Goal: Task Accomplishment & Management: Manage account settings

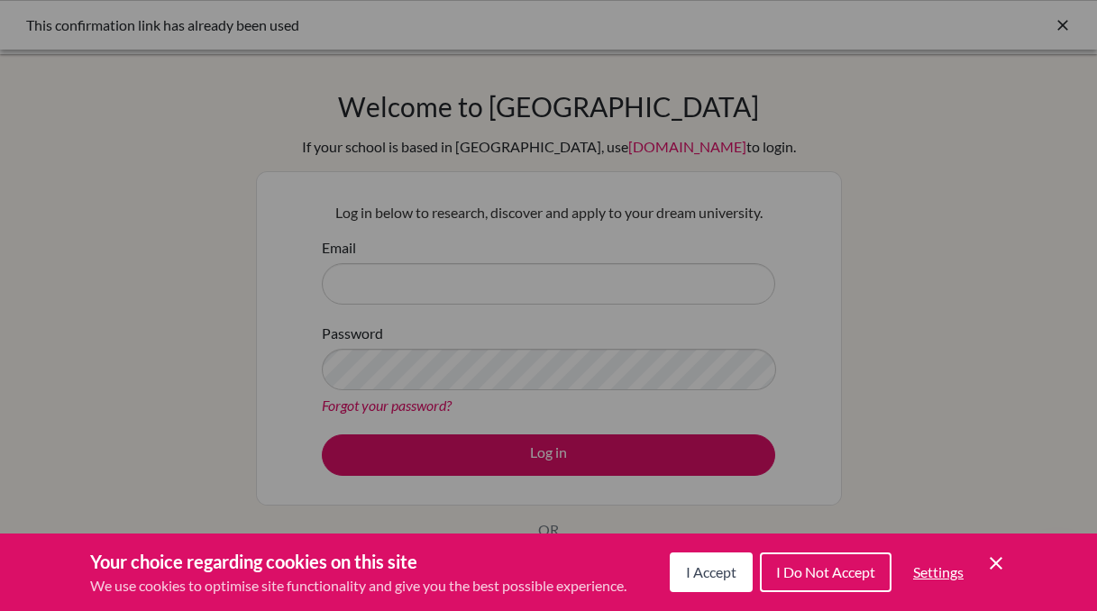
scroll to position [12, 0]
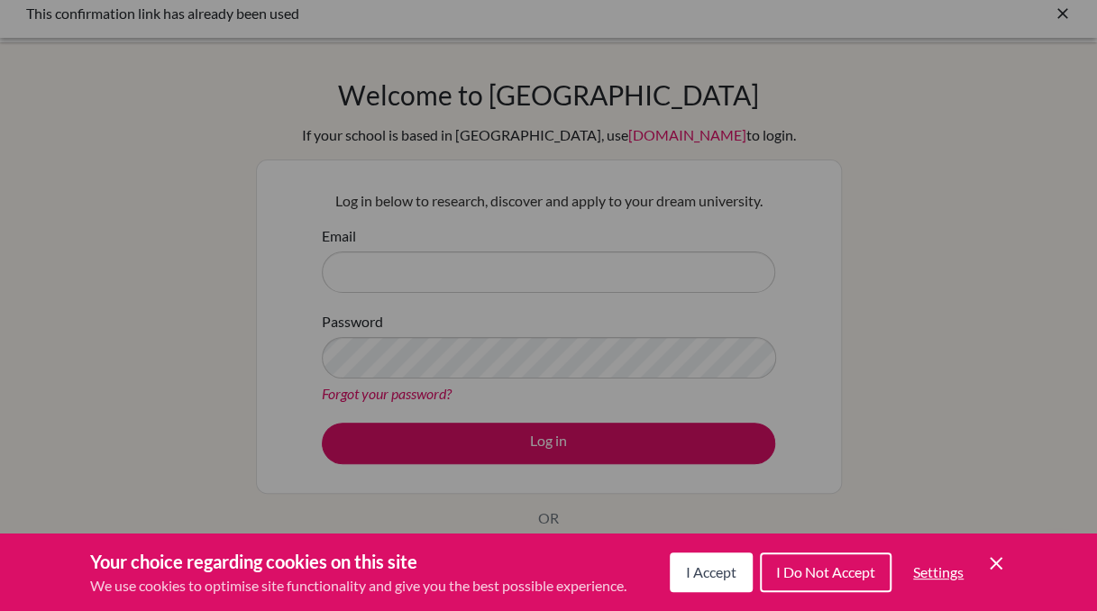
click at [988, 568] on icon "Cookie Control Close Icon" at bounding box center [997, 564] width 22 height 22
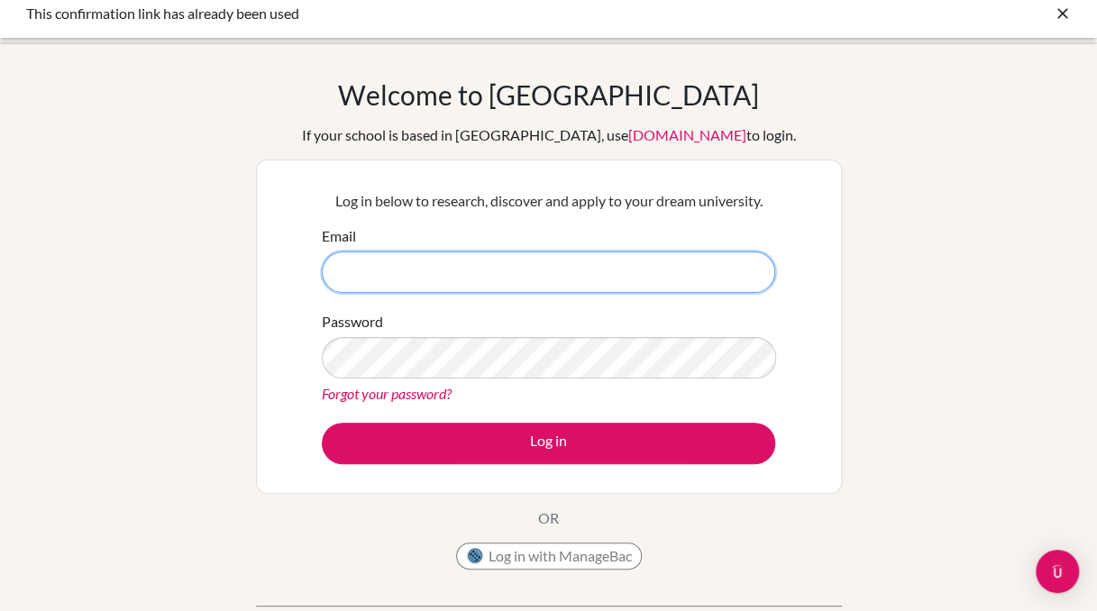
click at [651, 283] on input "Email" at bounding box center [549, 272] width 454 height 41
type input "[EMAIL_ADDRESS][DOMAIN_NAME]"
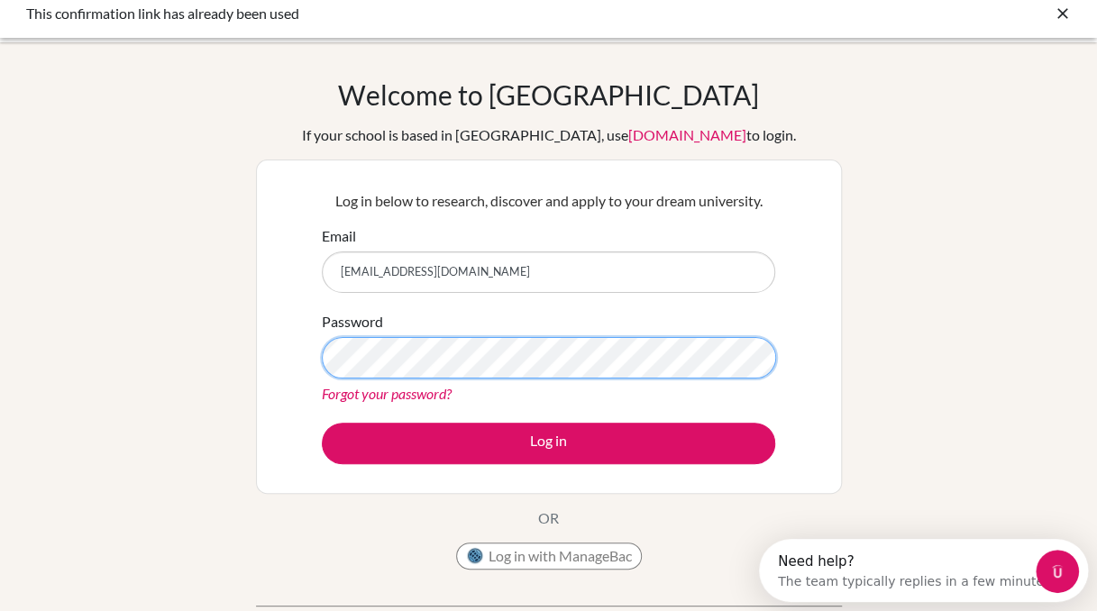
scroll to position [0, 0]
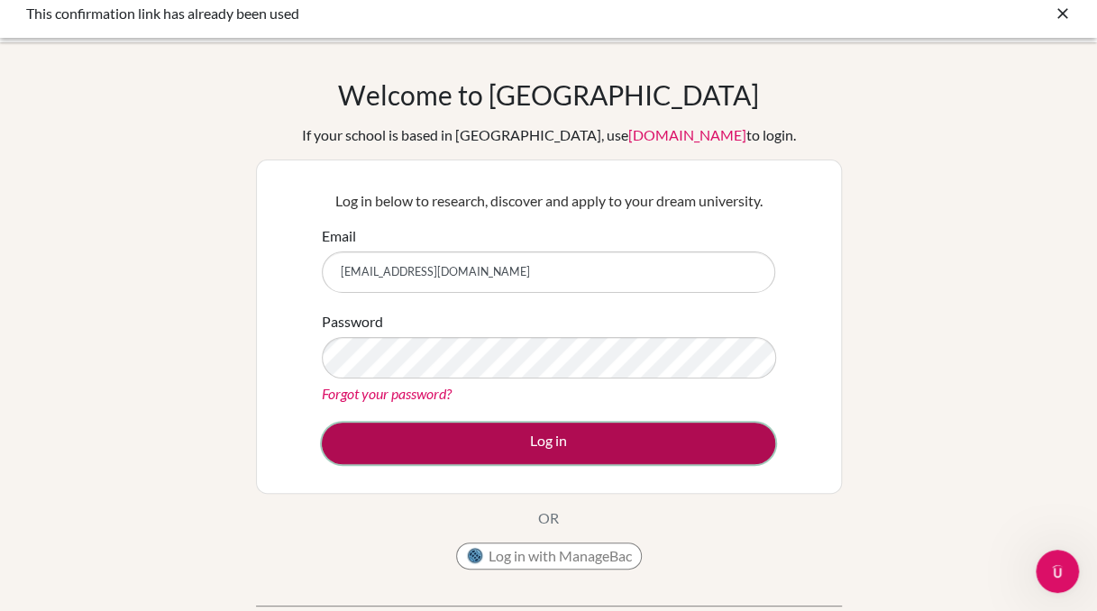
click at [703, 446] on button "Log in" at bounding box center [549, 443] width 454 height 41
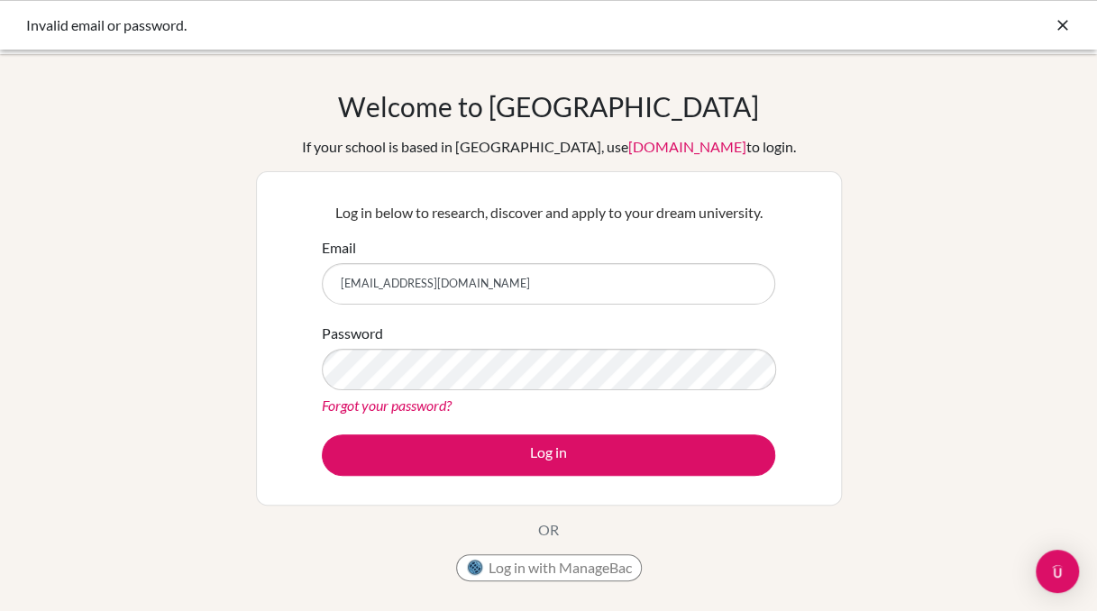
click at [399, 409] on link "Forgot your password?" at bounding box center [387, 405] width 130 height 17
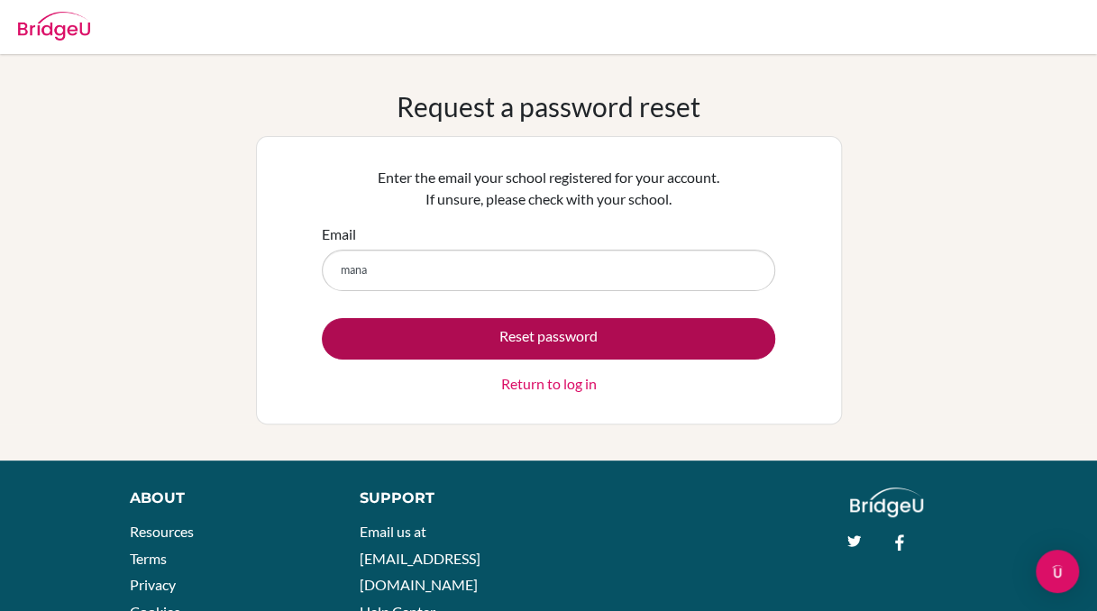
type input "[EMAIL_ADDRESS][DOMAIN_NAME]"
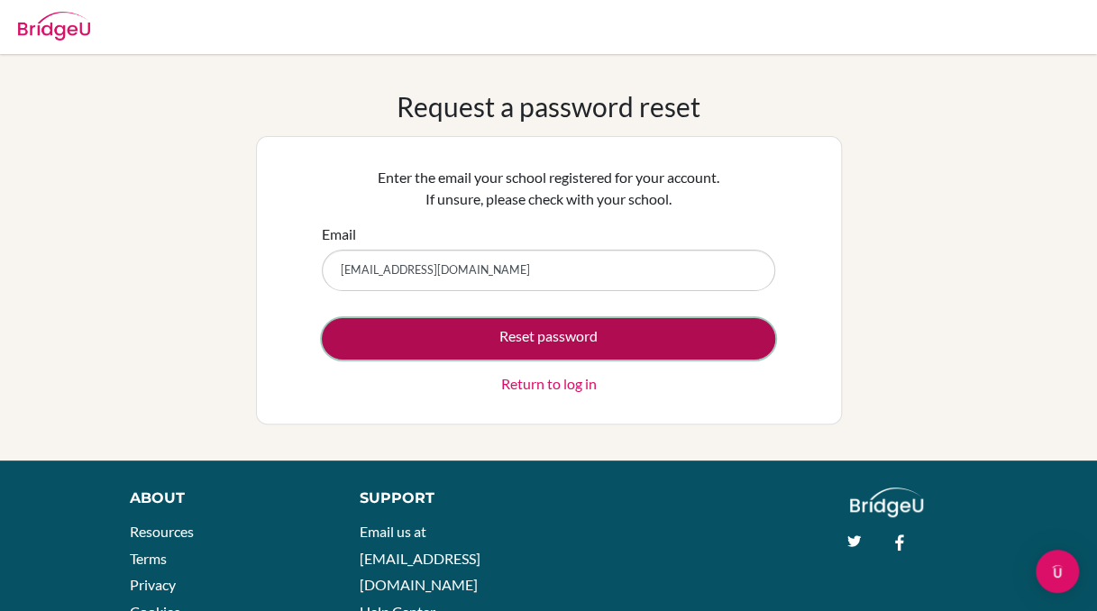
click at [434, 334] on button "Reset password" at bounding box center [549, 338] width 454 height 41
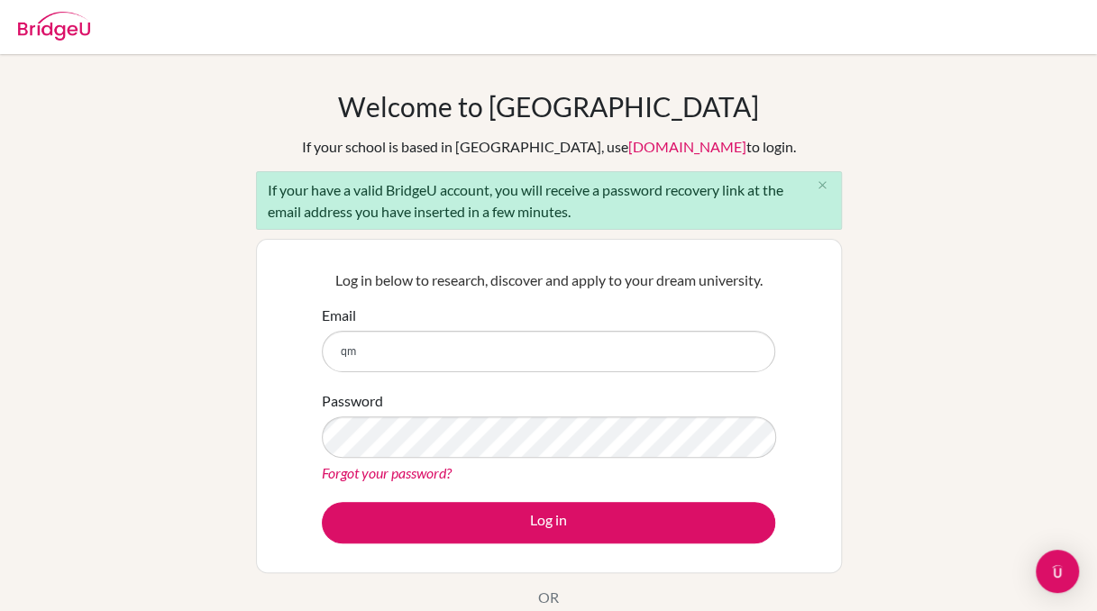
type input "q"
type input "[EMAIL_ADDRESS][DOMAIN_NAME]"
click at [407, 469] on link "Forgot your password?" at bounding box center [387, 472] width 130 height 17
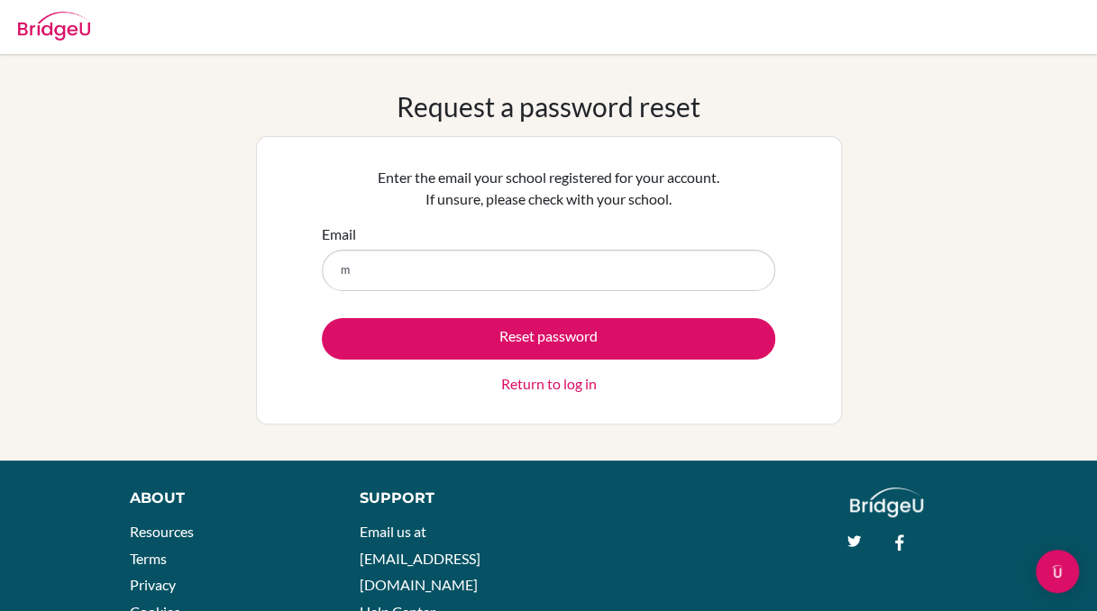
type input "[EMAIL_ADDRESS][DOMAIN_NAME]"
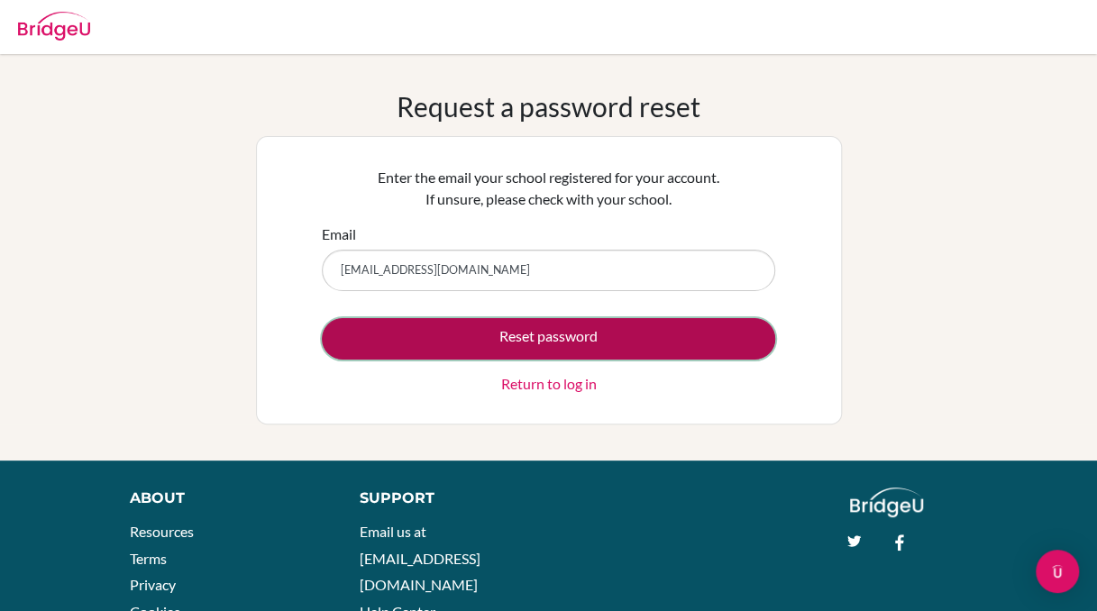
click at [464, 336] on button "Reset password" at bounding box center [549, 338] width 454 height 41
